Goal: Information Seeking & Learning: Learn about a topic

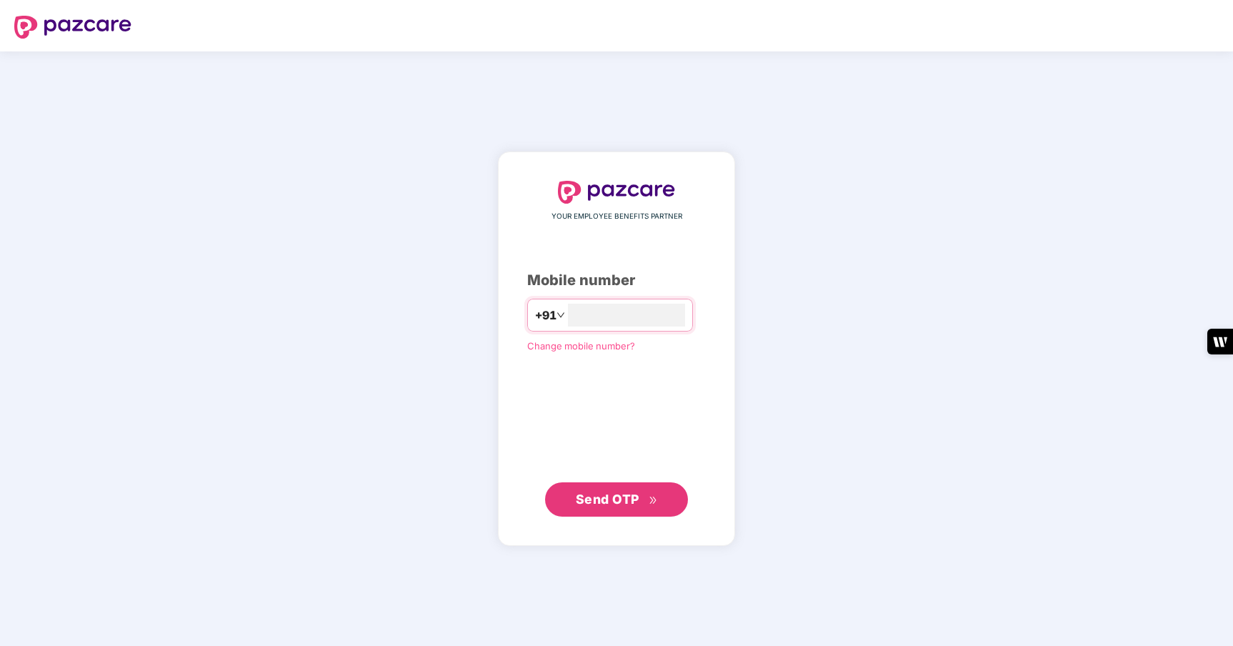
type input "**********"
click at [622, 506] on span "Send OTP" at bounding box center [617, 499] width 82 height 20
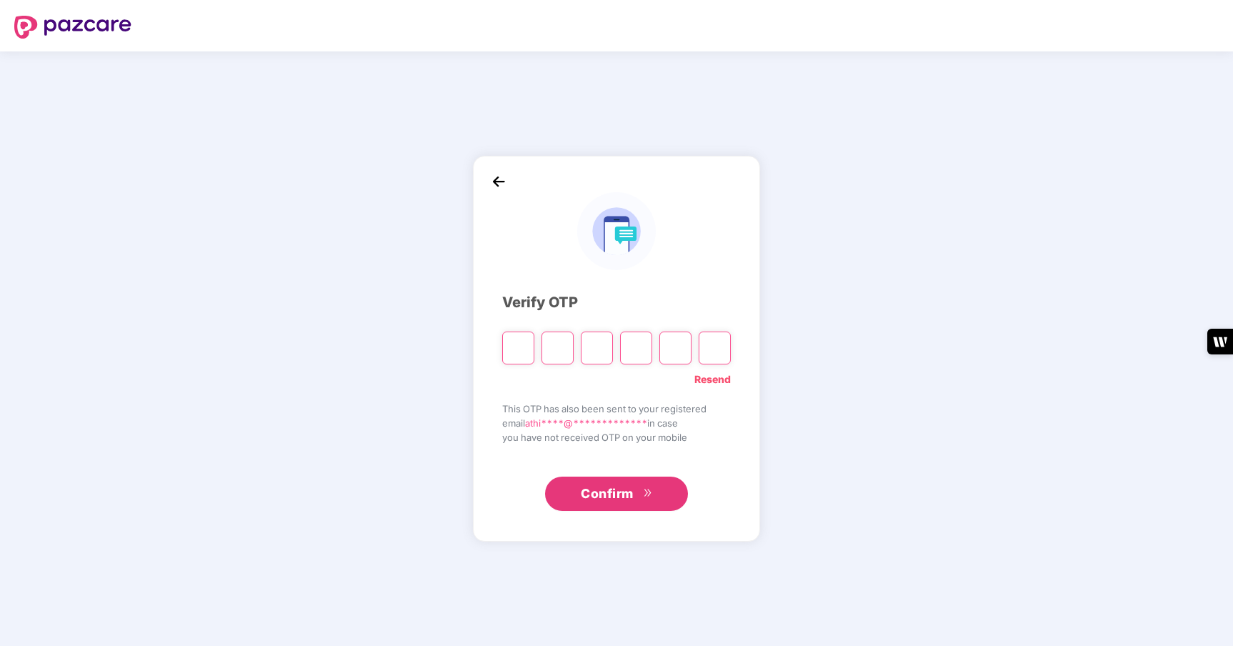
type input "*"
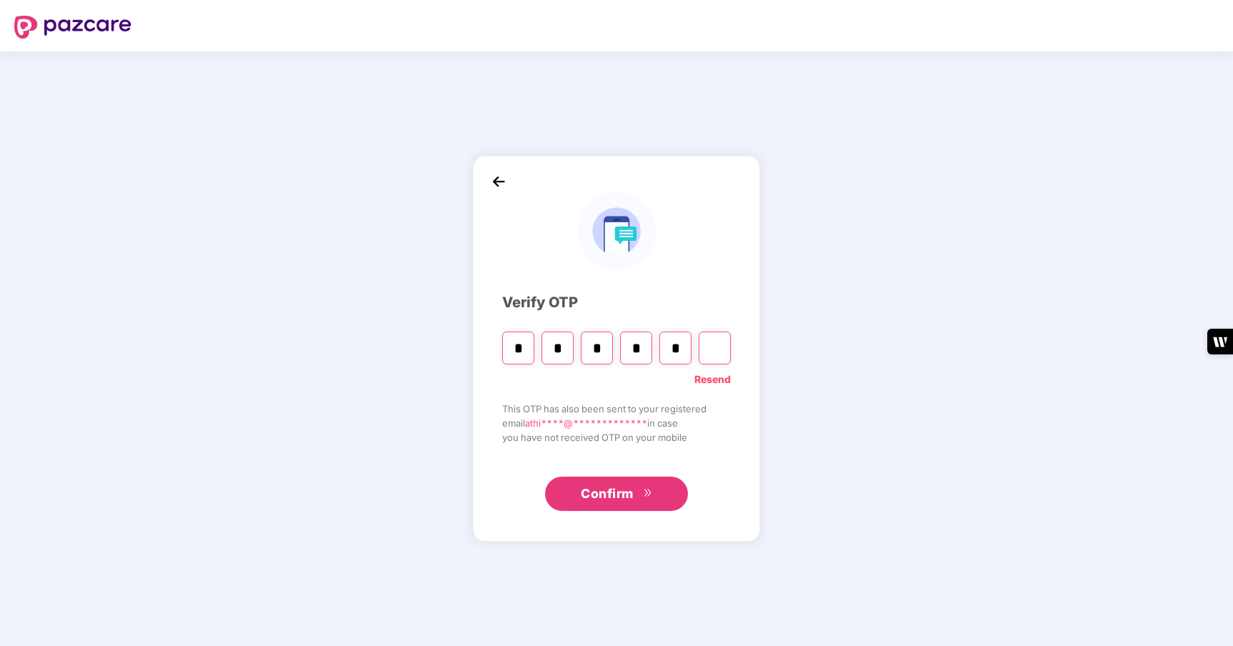
type input "*"
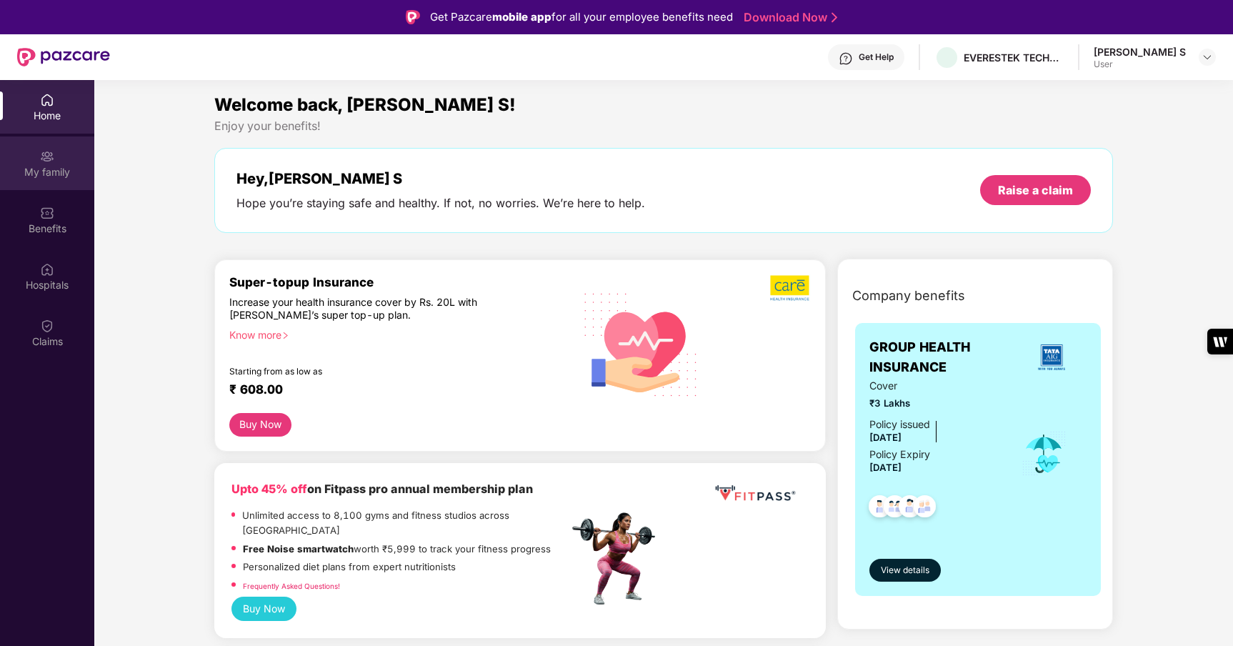
click at [46, 174] on div "My family" at bounding box center [47, 172] width 94 height 14
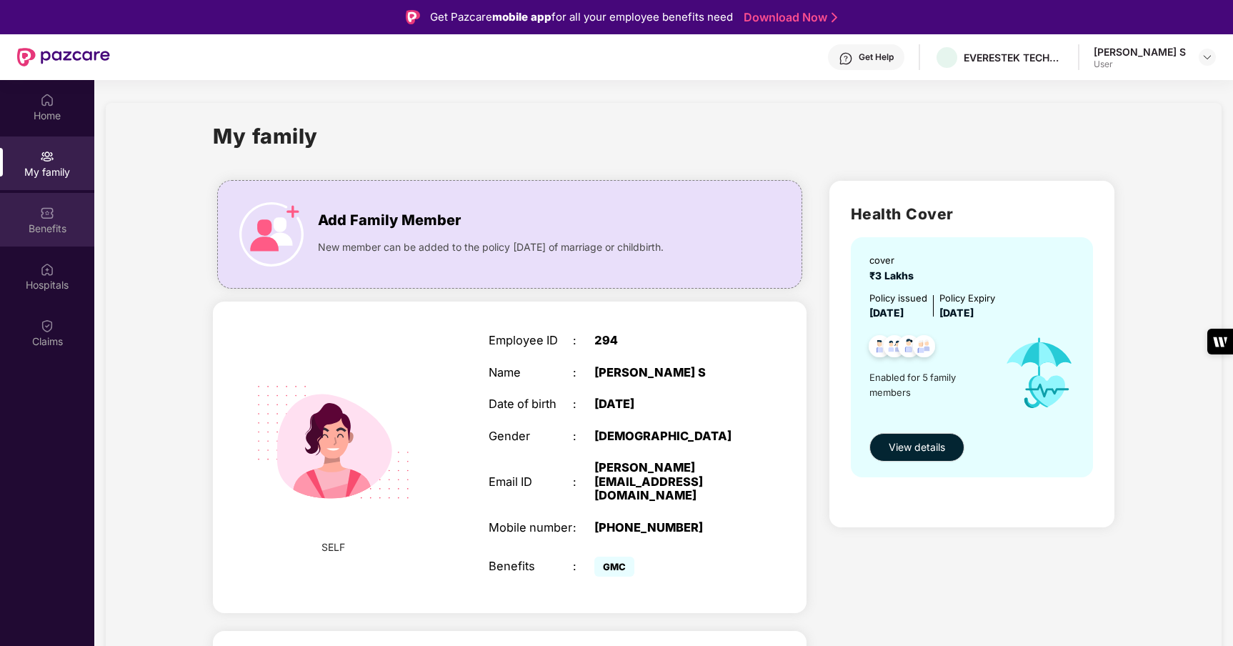
click at [48, 226] on div "Benefits" at bounding box center [47, 228] width 94 height 14
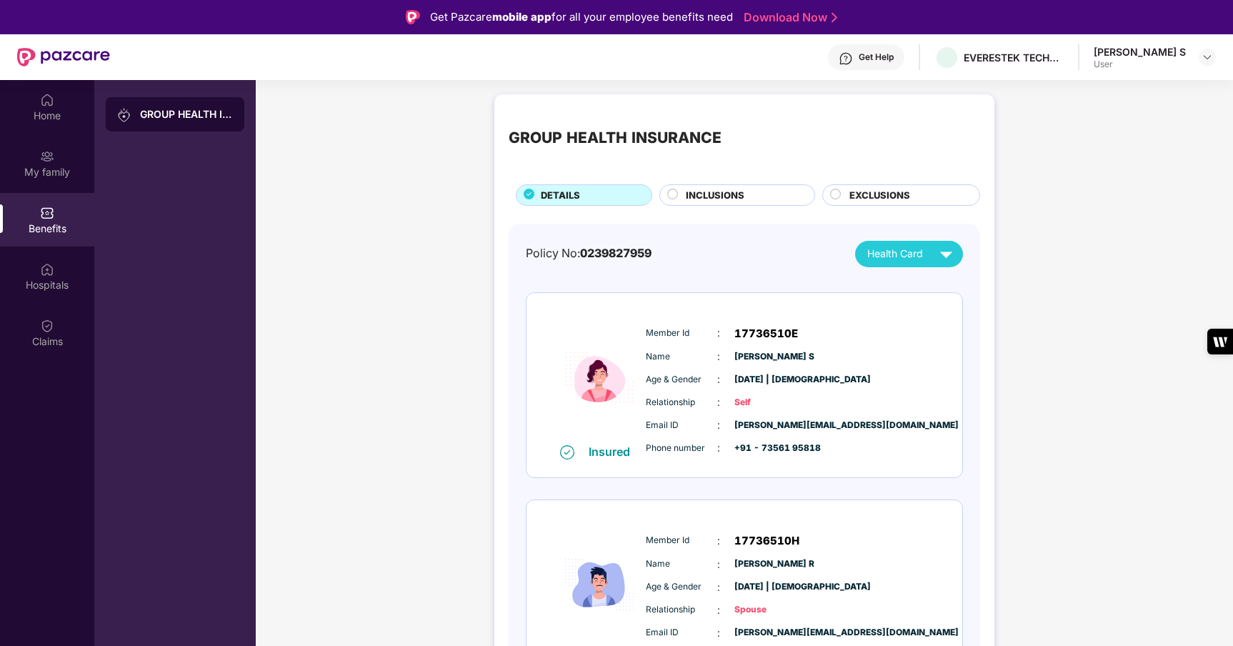
click at [697, 191] on span "INCLUSIONS" at bounding box center [715, 195] width 59 height 15
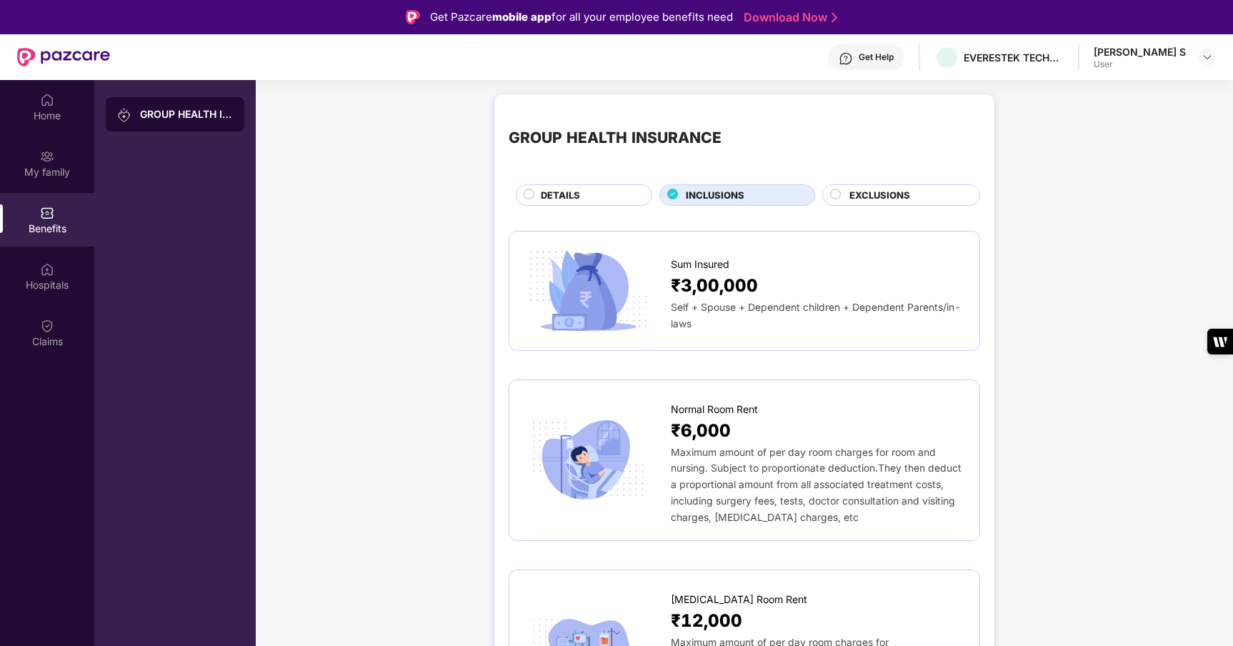
click at [889, 198] on span "EXCLUSIONS" at bounding box center [879, 195] width 61 height 15
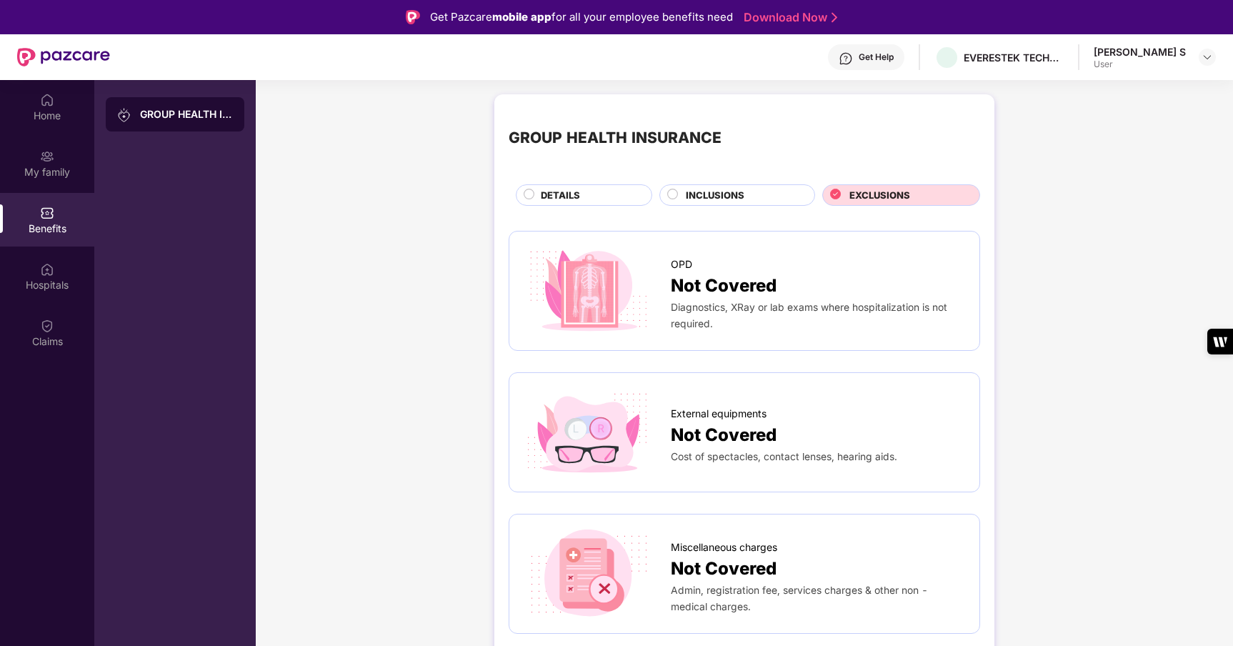
click at [724, 199] on span "INCLUSIONS" at bounding box center [715, 195] width 59 height 15
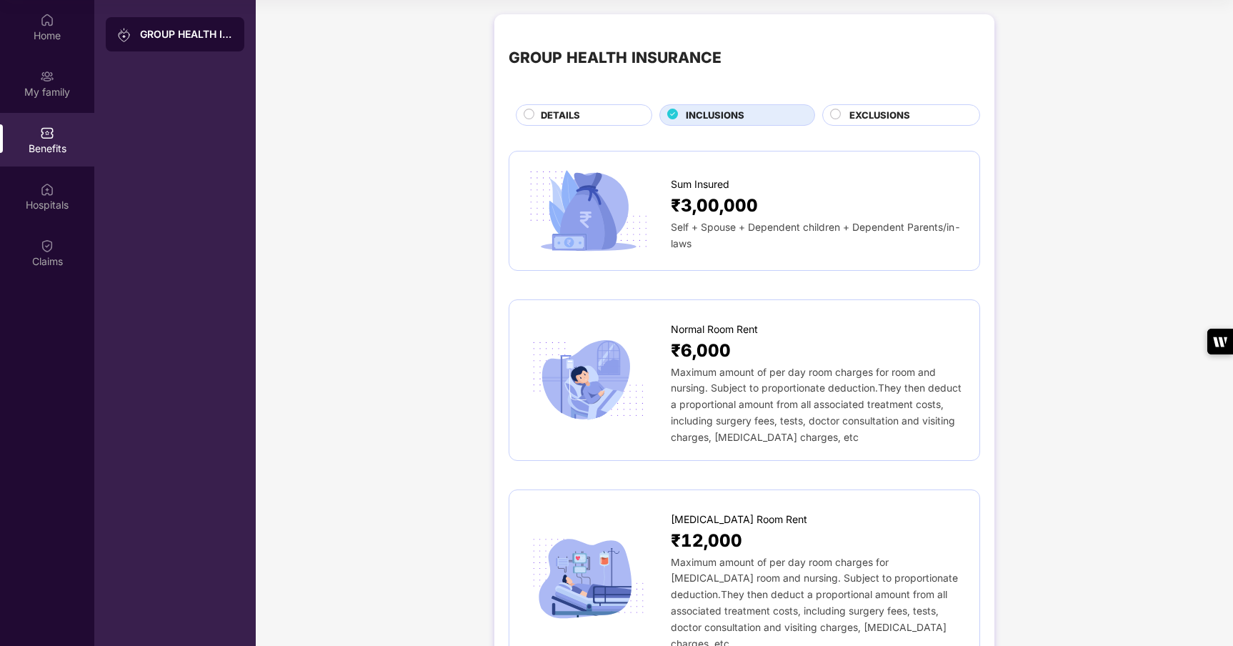
click at [875, 117] on span "EXCLUSIONS" at bounding box center [879, 115] width 61 height 15
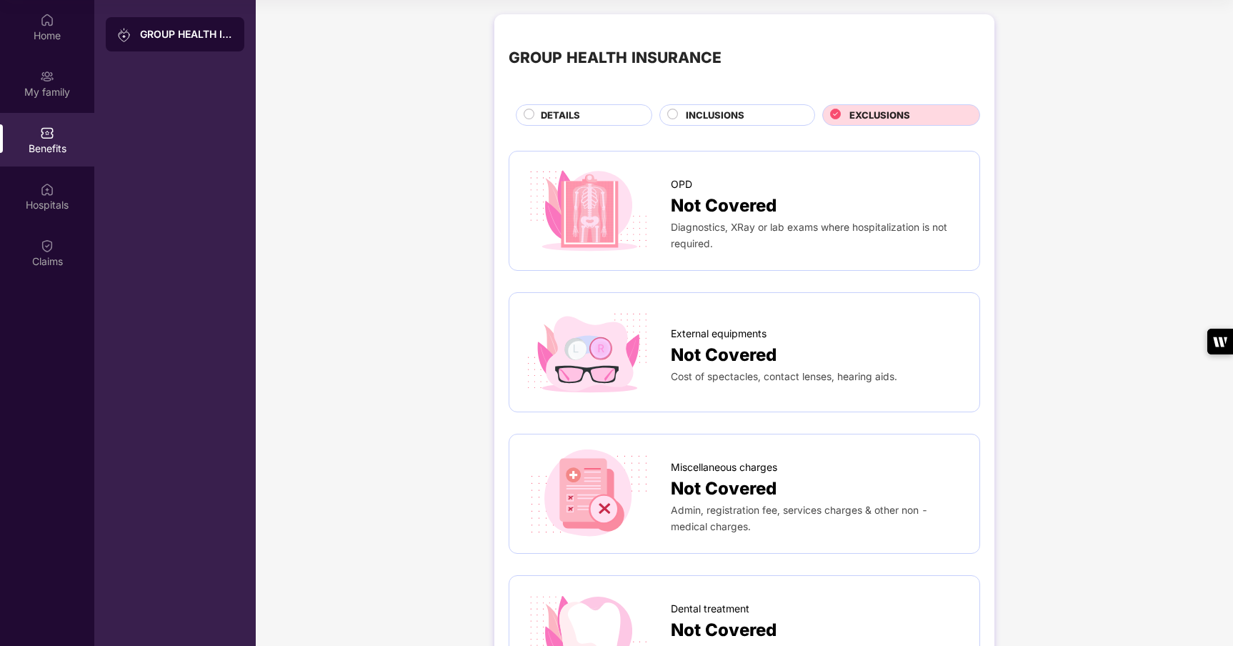
click at [689, 113] on span "INCLUSIONS" at bounding box center [715, 115] width 59 height 15
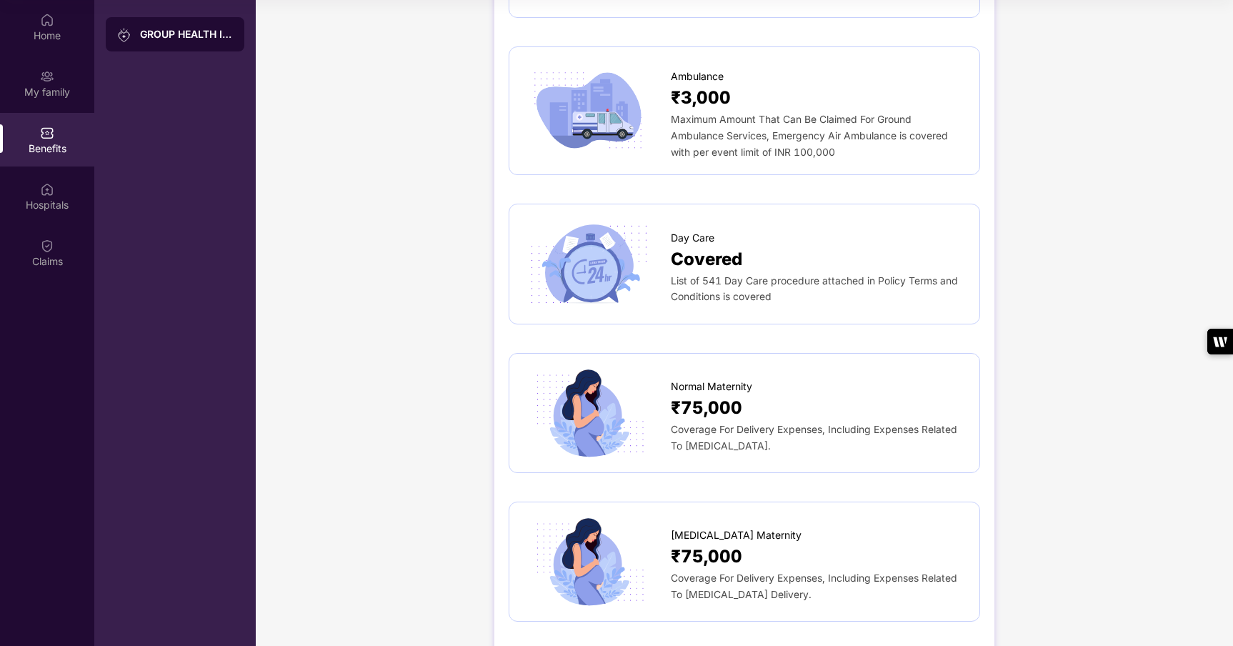
scroll to position [1432, 0]
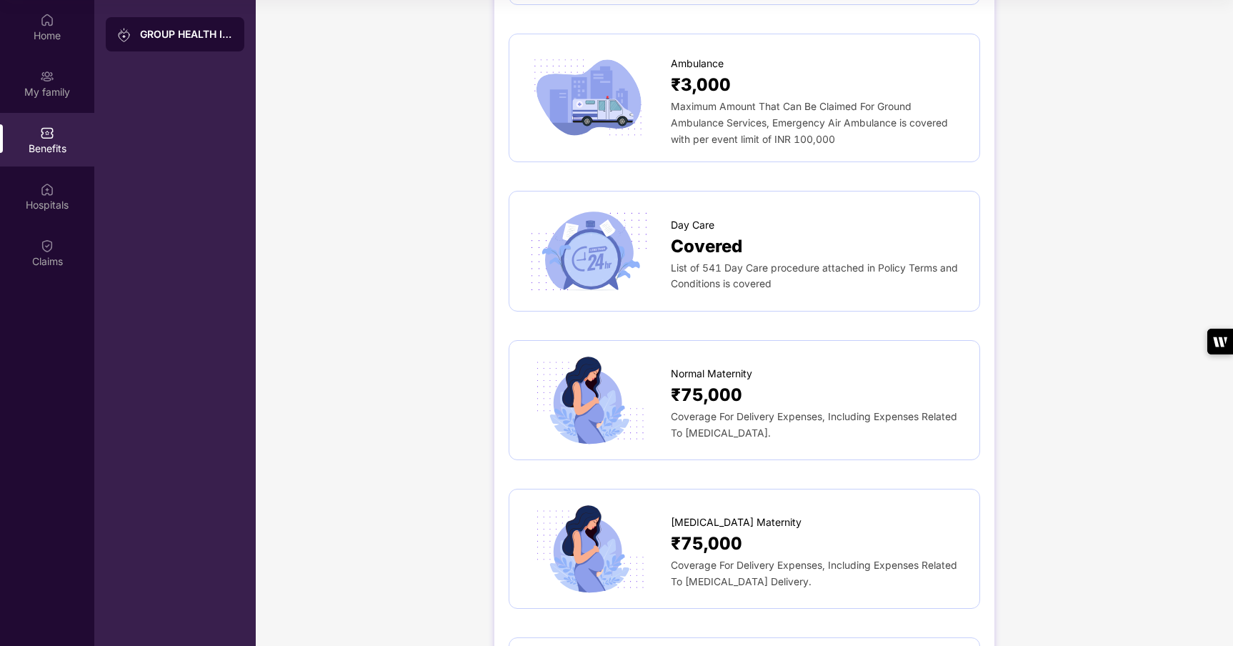
click at [732, 233] on span "Covered" at bounding box center [706, 246] width 71 height 27
click at [688, 233] on span "Covered" at bounding box center [706, 246] width 71 height 27
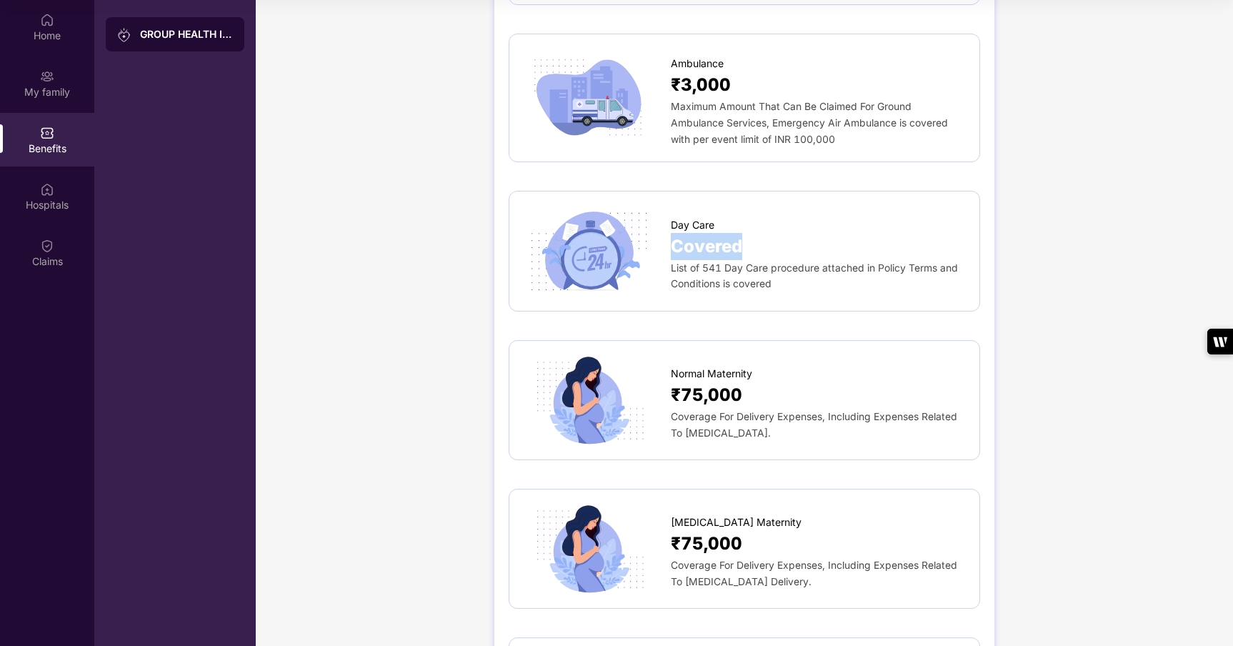
click at [688, 233] on span "Covered" at bounding box center [706, 246] width 71 height 27
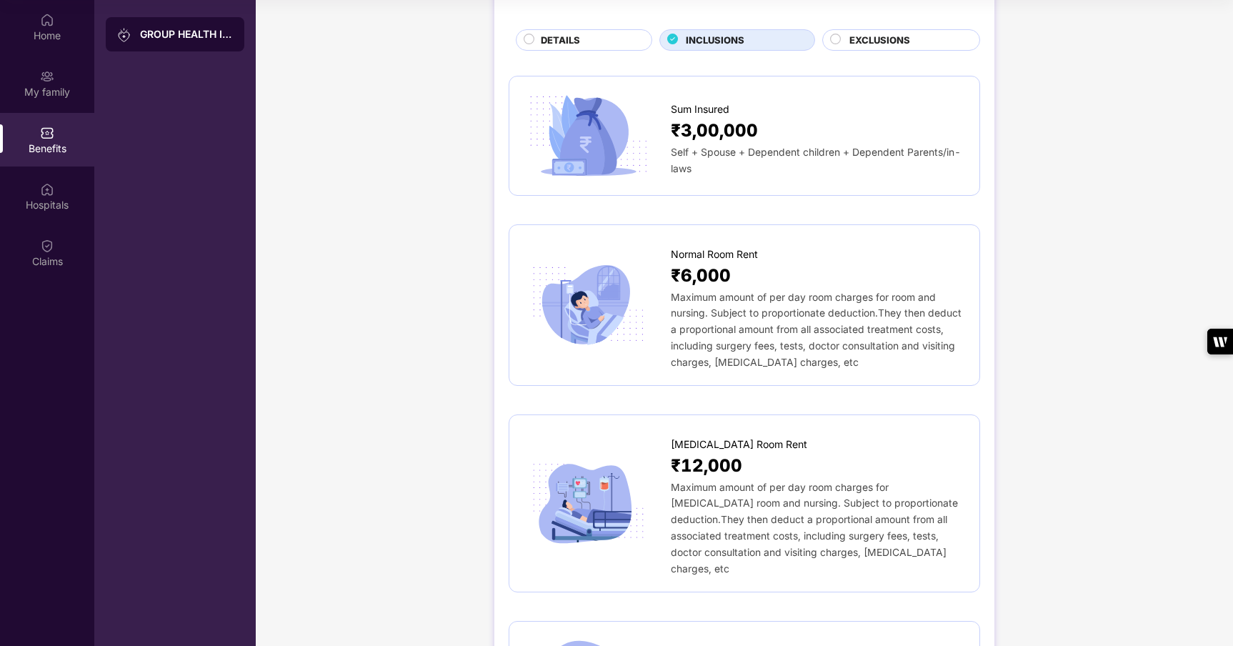
scroll to position [0, 0]
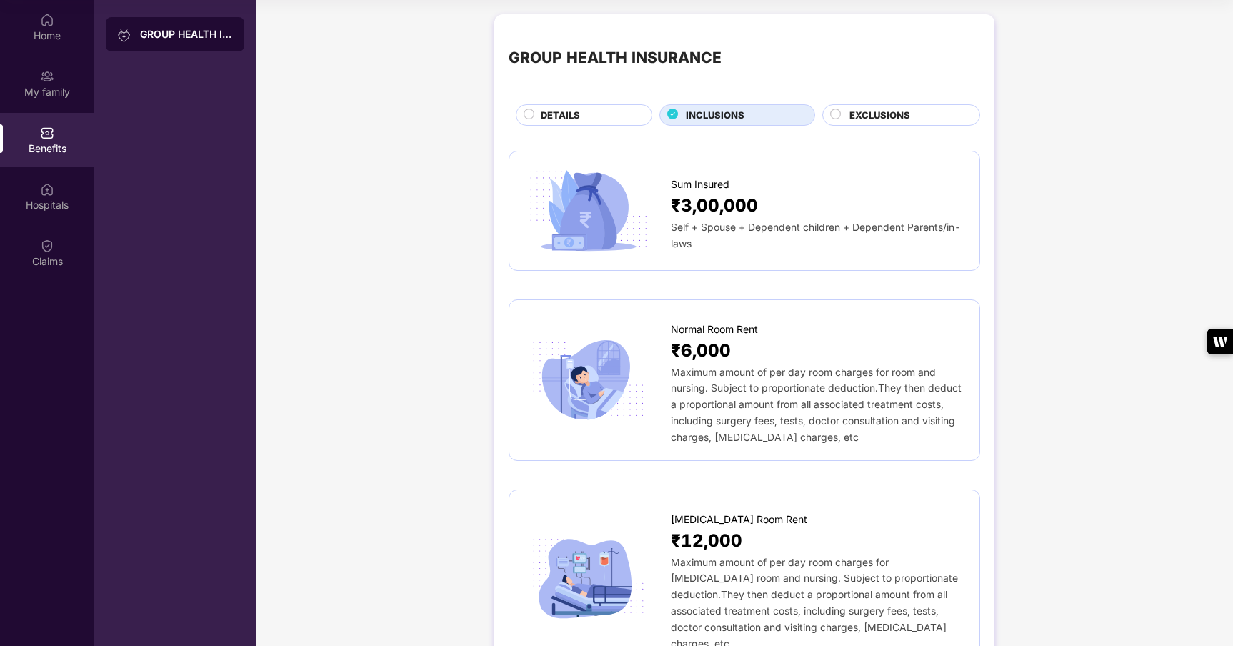
click at [884, 110] on span "EXCLUSIONS" at bounding box center [879, 115] width 61 height 15
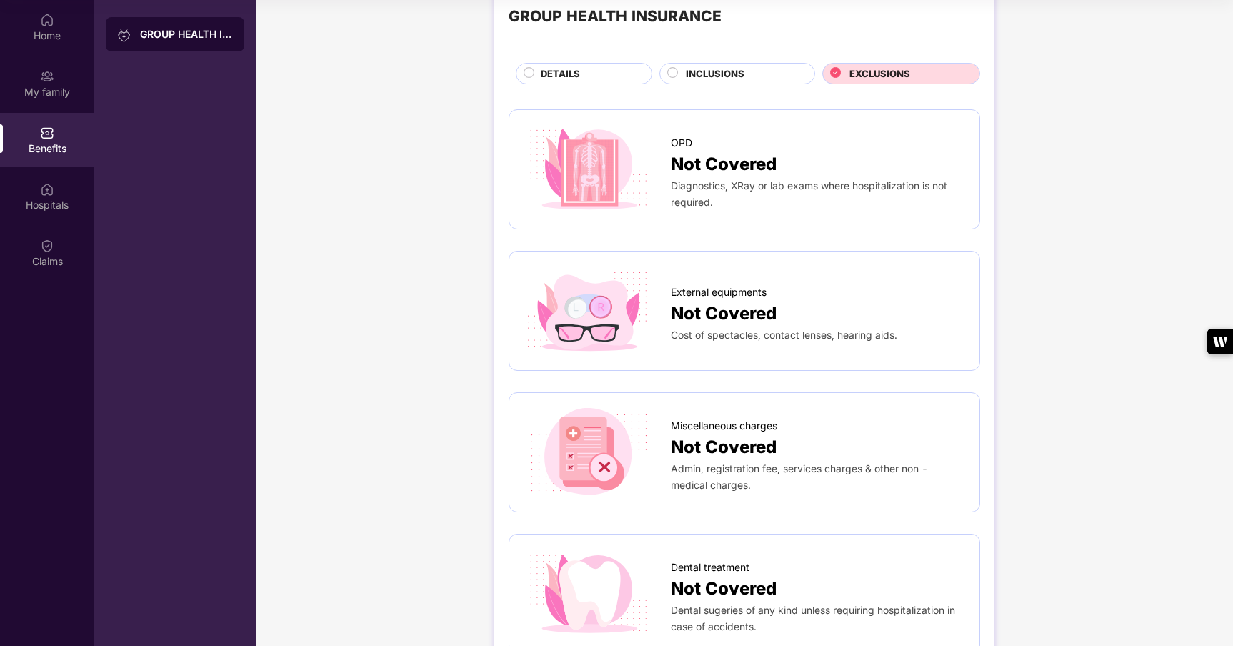
scroll to position [61, 0]
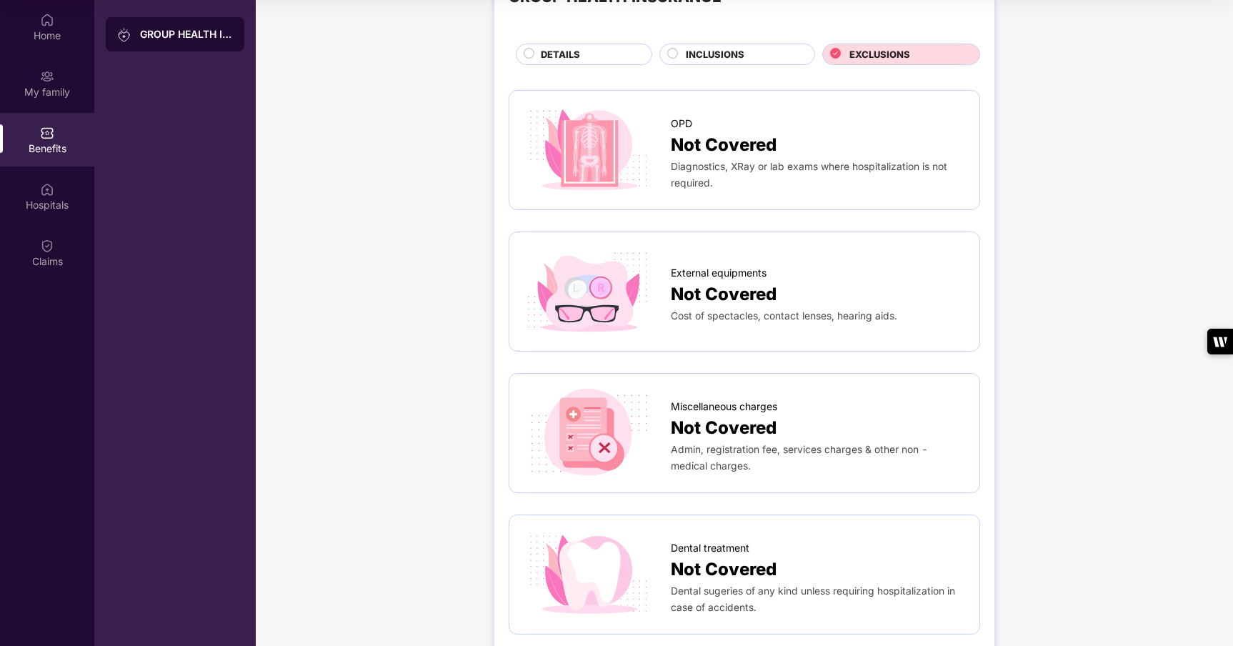
click at [797, 289] on div "Not Covered" at bounding box center [818, 294] width 294 height 27
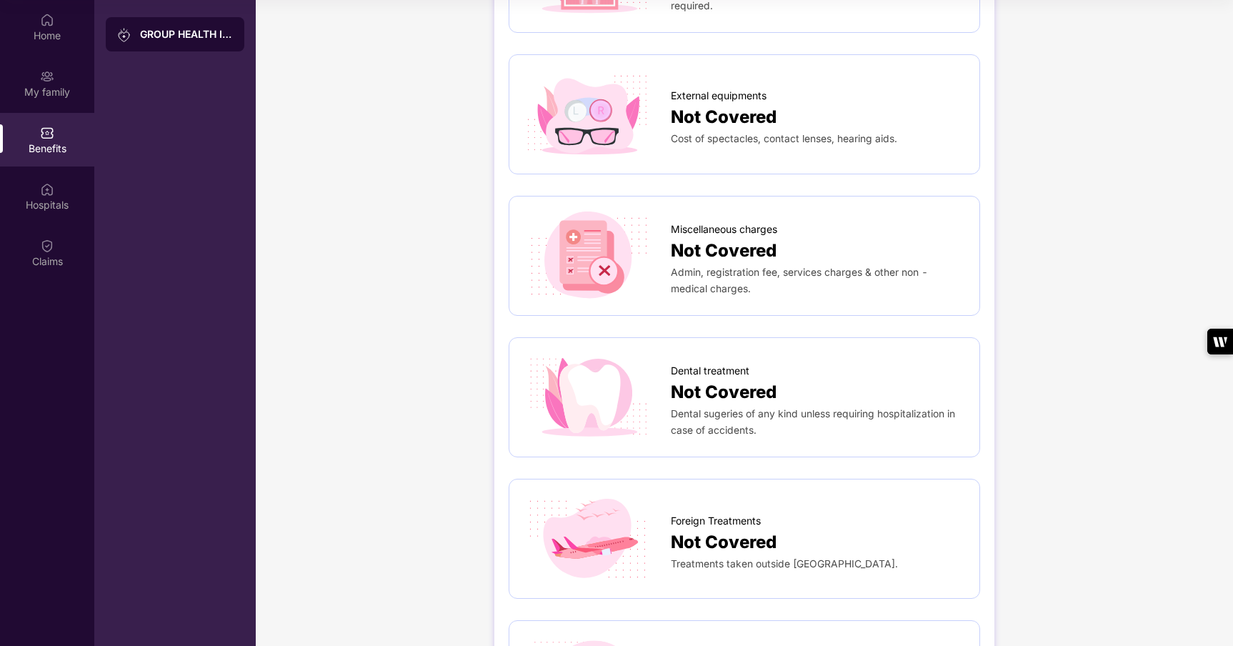
scroll to position [0, 0]
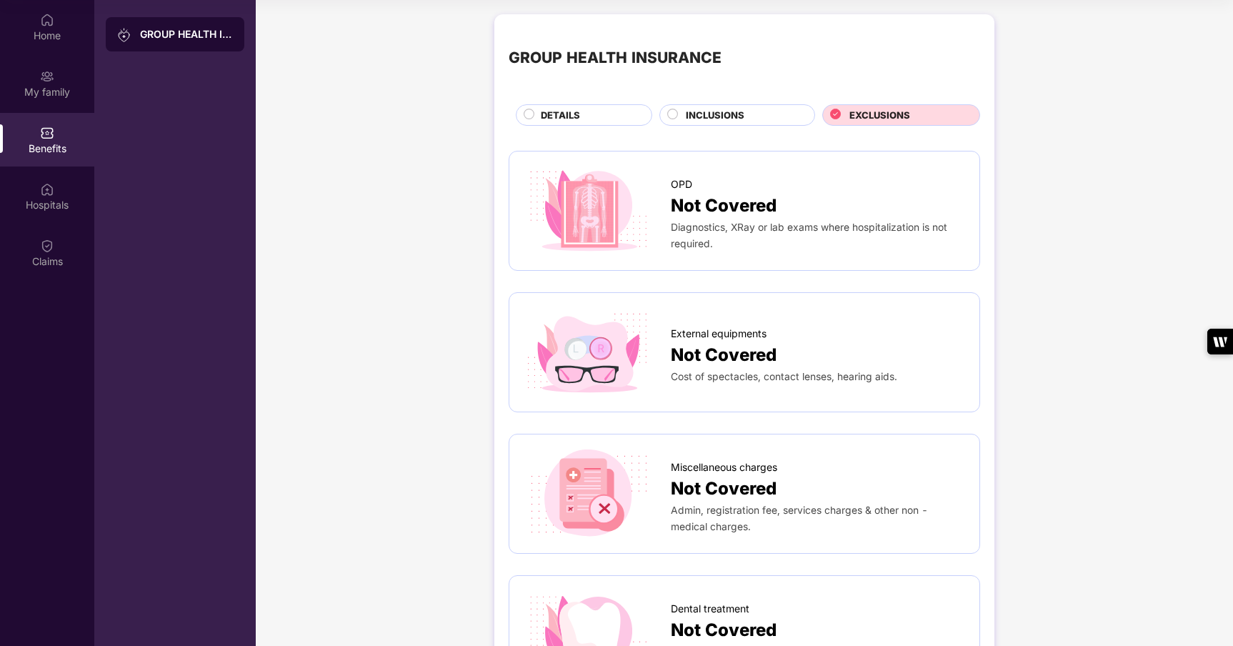
click at [729, 119] on span "INCLUSIONS" at bounding box center [715, 115] width 59 height 15
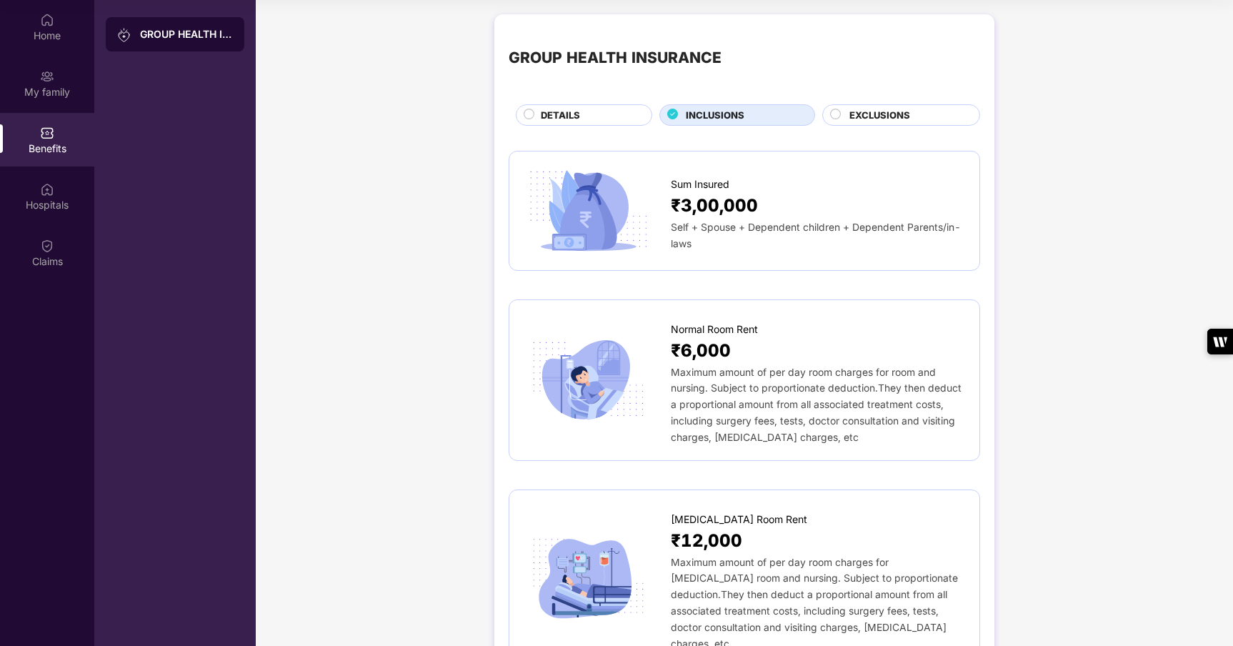
click at [594, 120] on div "DETAILS" at bounding box center [589, 116] width 111 height 17
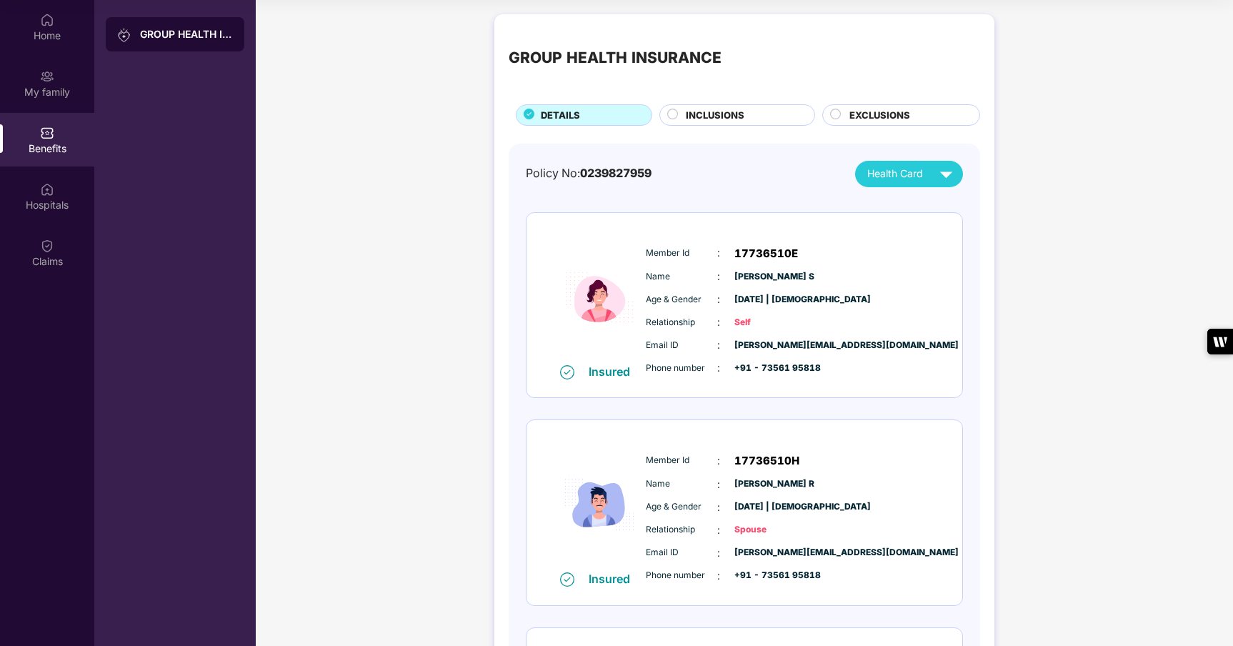
click at [723, 102] on div "GROUP HEALTH INSURANCE DETAILS INCLUSIONS EXCLUSIONS" at bounding box center [745, 77] width 472 height 97
click at [710, 132] on div "GROUP HEALTH INSURANCE DETAILS INCLUSIONS EXCLUSIONS Policy No: 0239827959 Heal…" at bounding box center [744, 654] width 500 height 1281
click at [721, 109] on span "INCLUSIONS" at bounding box center [715, 115] width 59 height 15
